Goal: Information Seeking & Learning: Learn about a topic

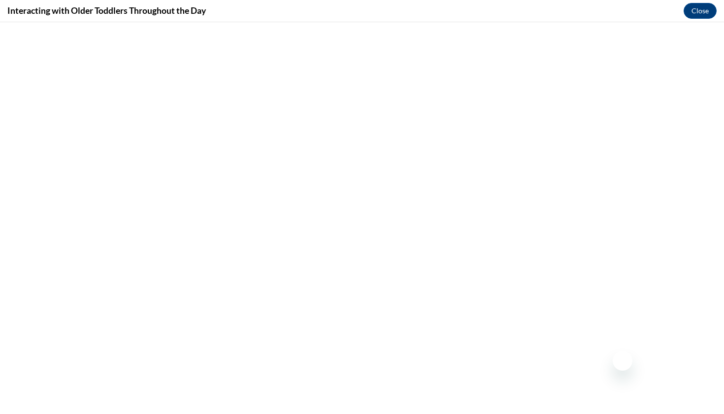
scroll to position [683, 0]
click at [685, 21] on div "Interacting with Older Toddlers Throughout the Day Close" at bounding box center [362, 11] width 724 height 22
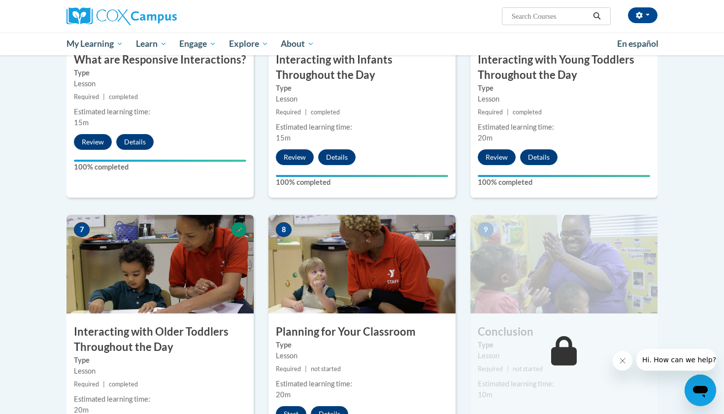
scroll to position [722, 0]
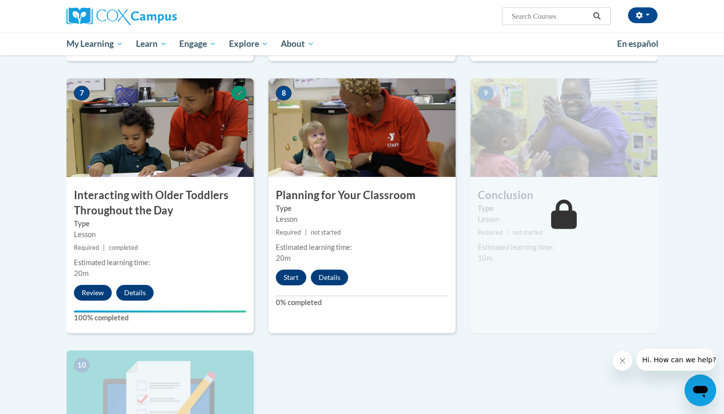
click at [287, 269] on button "Start" at bounding box center [291, 277] width 31 height 16
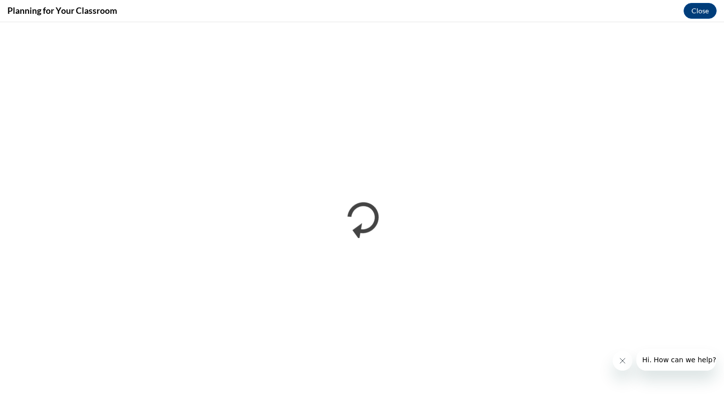
scroll to position [0, 0]
